Goal: Task Accomplishment & Management: Manage account settings

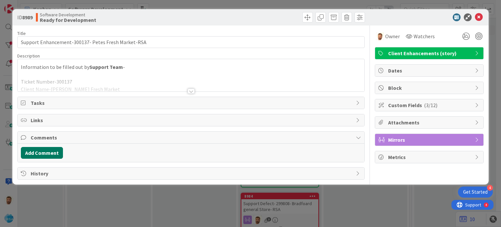
click at [48, 151] on button "Add Comment" at bounding box center [42, 153] width 42 height 12
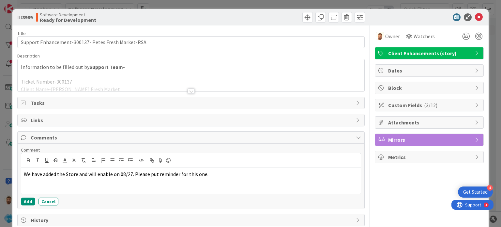
click at [29, 195] on div "Comment We have added the Store and will enable on 08/27. Please put reminder f…" at bounding box center [191, 176] width 340 height 58
click at [28, 197] on button "Add" at bounding box center [28, 201] width 14 height 8
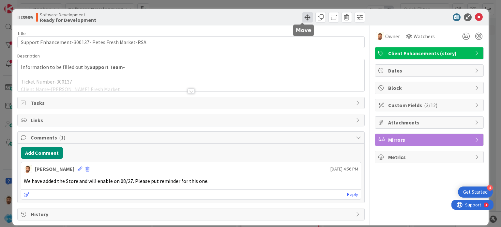
click at [303, 21] on span at bounding box center [308, 17] width 10 height 10
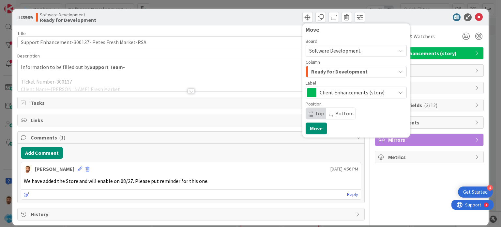
click at [322, 71] on span "Ready for Development" at bounding box center [339, 71] width 56 height 8
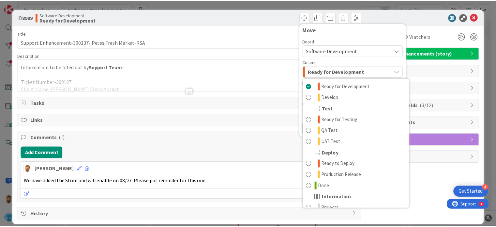
scroll to position [186, 0]
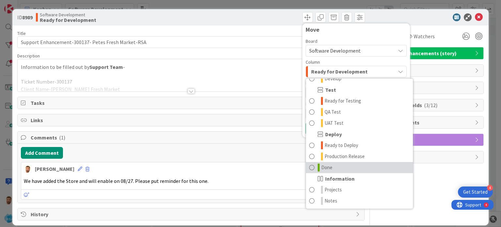
click at [321, 168] on span "Done" at bounding box center [326, 168] width 11 height 8
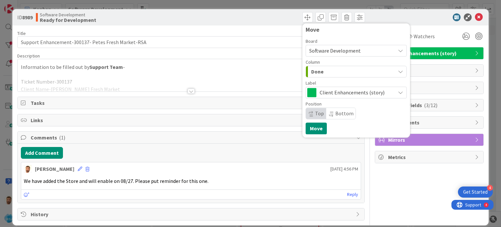
click at [309, 134] on div "Move Board Software Development Column Done Product Backlog Product Backlog Won…" at bounding box center [357, 80] width 108 height 114
click at [312, 129] on button "Move" at bounding box center [316, 128] width 21 height 12
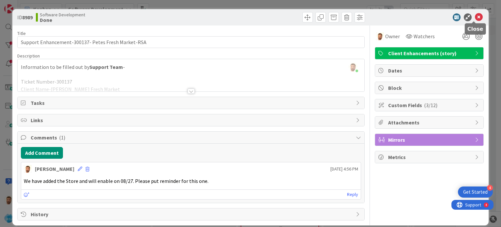
click at [475, 18] on icon at bounding box center [479, 17] width 8 height 8
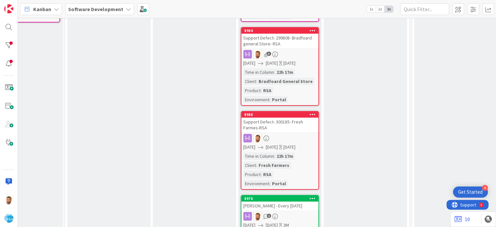
scroll to position [129, 655]
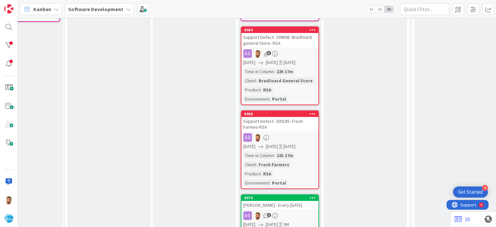
click at [269, 123] on div "Support Defect- 300185- Fresh Farmes-RSA" at bounding box center [280, 124] width 77 height 14
click at [274, 119] on div "Support Defect- 300185- Fresh Farmes-RSA" at bounding box center [280, 124] width 77 height 14
click at [280, 124] on div "Support Defect- 300185- Fresh Farmes-RSA" at bounding box center [280, 124] width 77 height 14
